Goal: Information Seeking & Learning: Learn about a topic

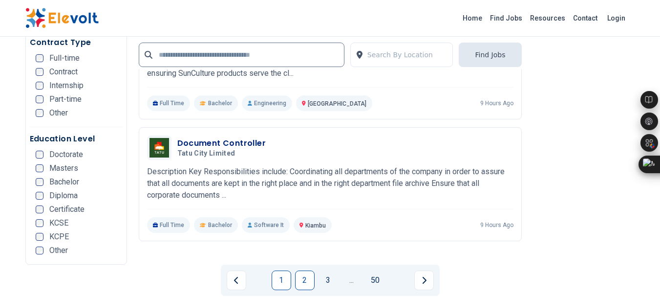
click at [304, 270] on link "2" at bounding box center [305, 280] width 20 height 20
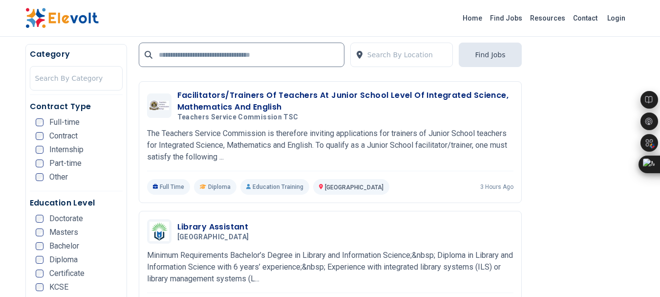
scroll to position [906, 0]
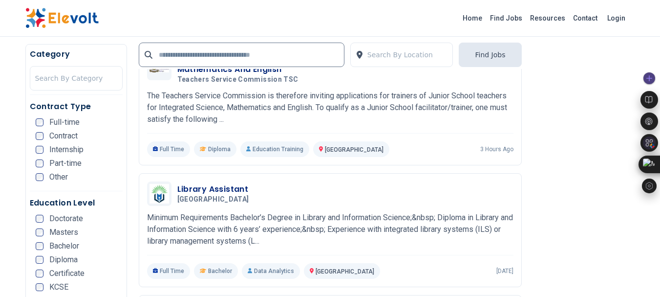
drag, startPoint x: 651, startPoint y: 121, endPoint x: 647, endPoint y: 136, distance: 15.5
click at [647, 136] on div "Settings" at bounding box center [650, 131] width 18 height 125
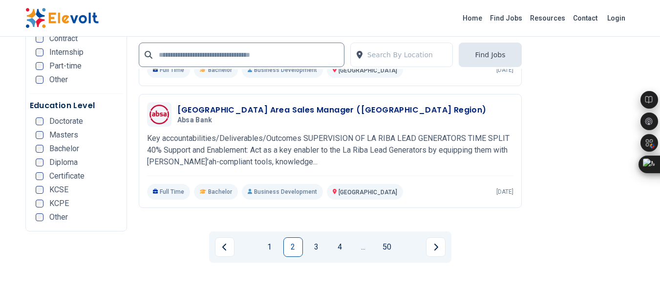
scroll to position [2011, 0]
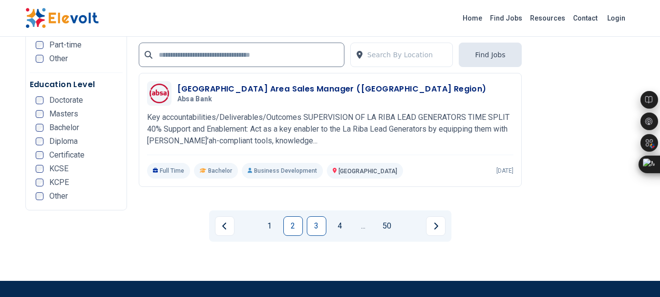
click at [316, 216] on link "3" at bounding box center [317, 226] width 20 height 20
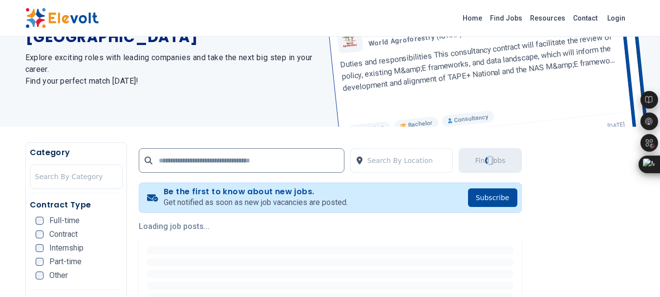
scroll to position [0, 0]
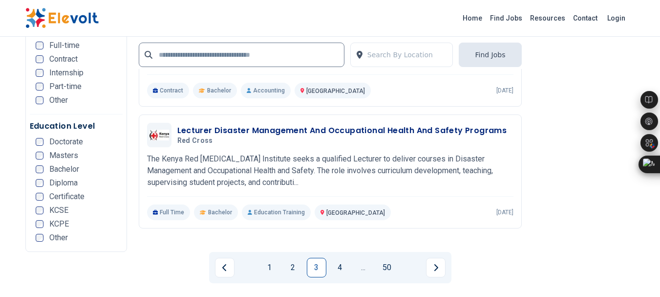
scroll to position [1986, 0]
